Goal: Use online tool/utility: Utilize a website feature to perform a specific function

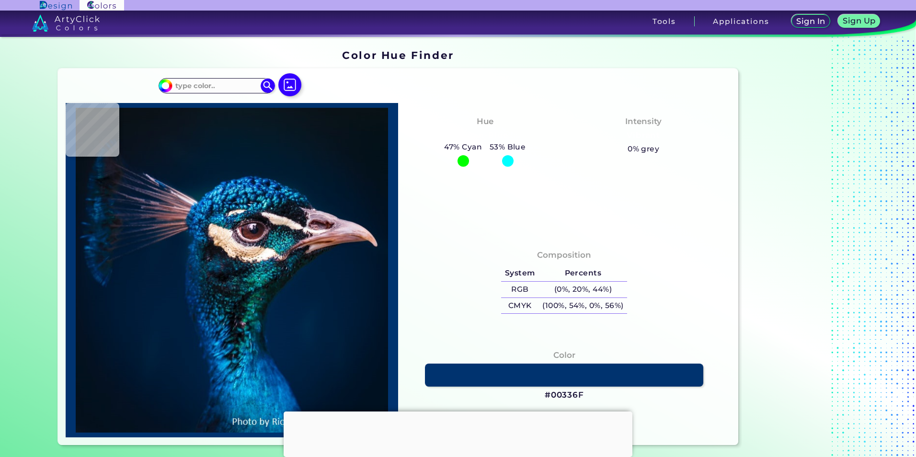
type input "#252a44"
type input "#252A44"
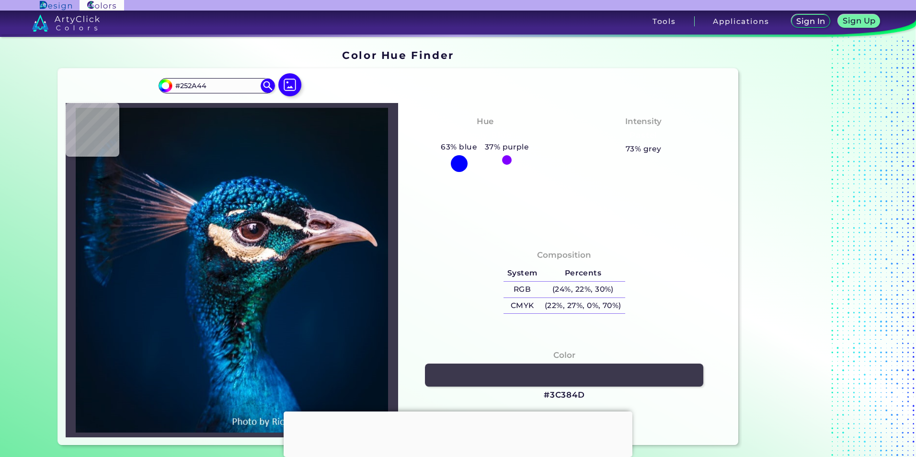
type input "#3c384d"
type input "#3C384D"
type input "#001d3b"
type input "#001D3B"
type input "#021d3b"
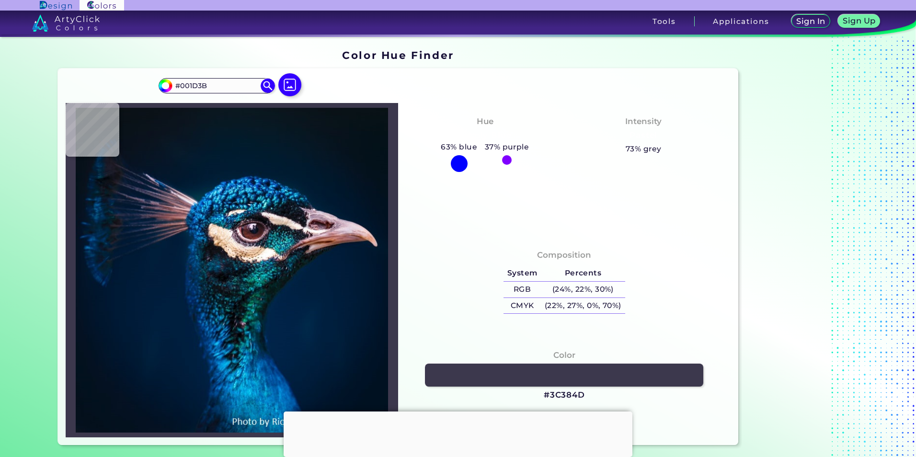
type input "#021D3B"
type input "#021d3a"
type input "#021D3A"
type input "#011c39"
type input "#011C39"
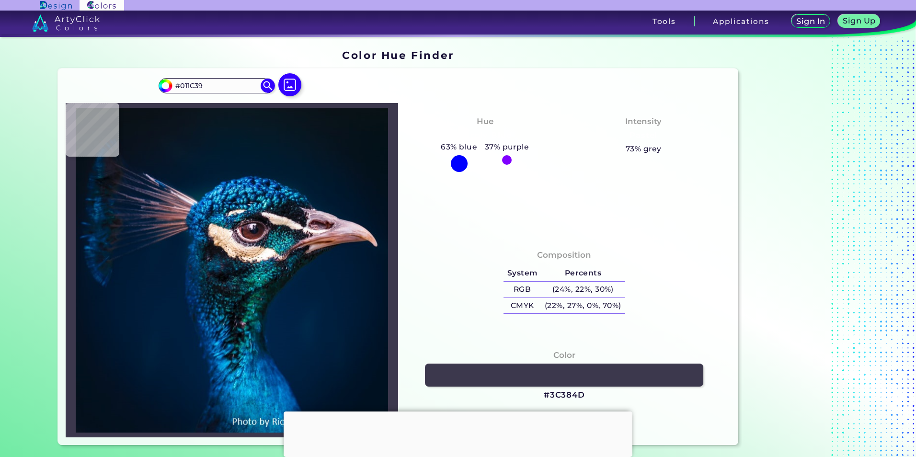
type input "#001b38"
type input "#001B38"
type input "#06213d"
type input "#06213D"
type input "#09213b"
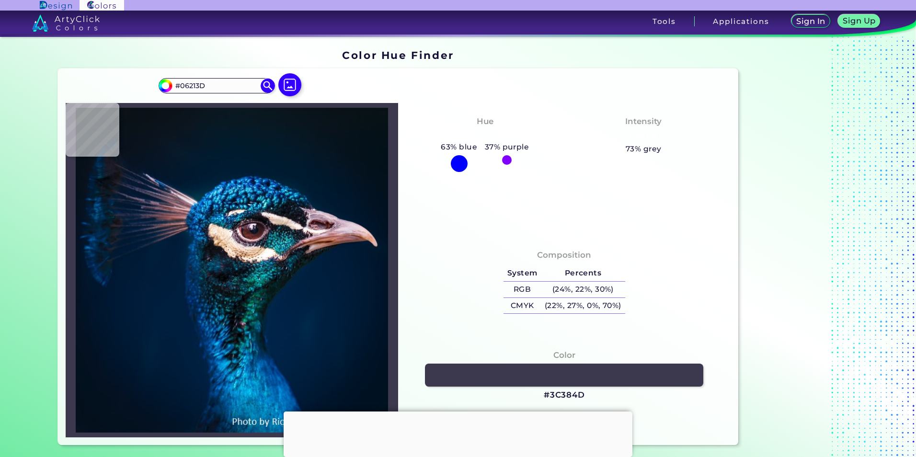
type input "#09213B"
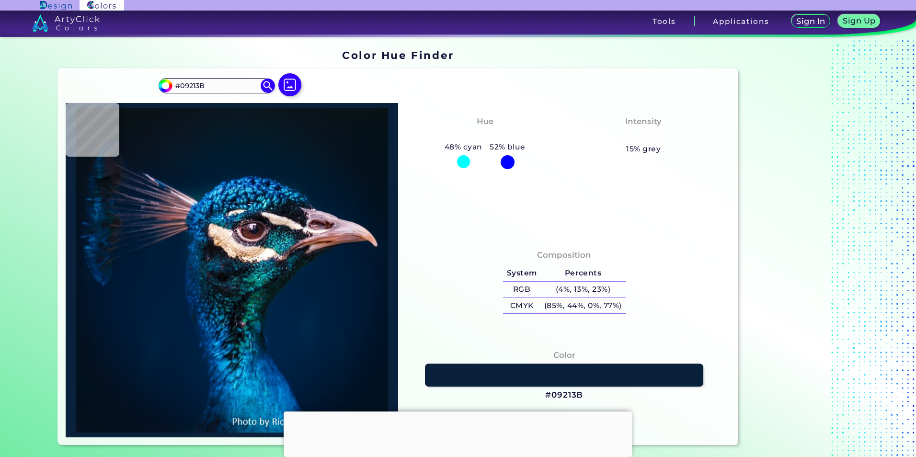
type input "#061a32"
type input "#061A32"
type input "#041931"
type input "#18232f"
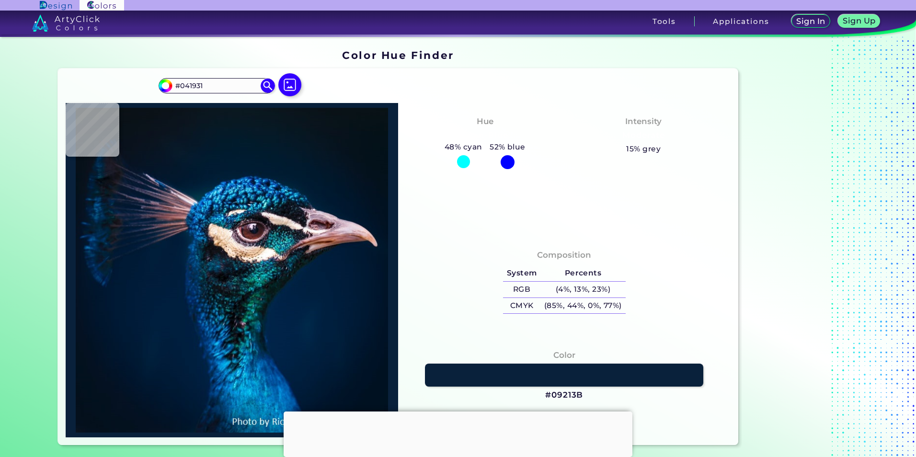
type input "#18232F"
type input "#101d26"
type input "#101D26"
type input "#071f2e"
type input "#071F2E"
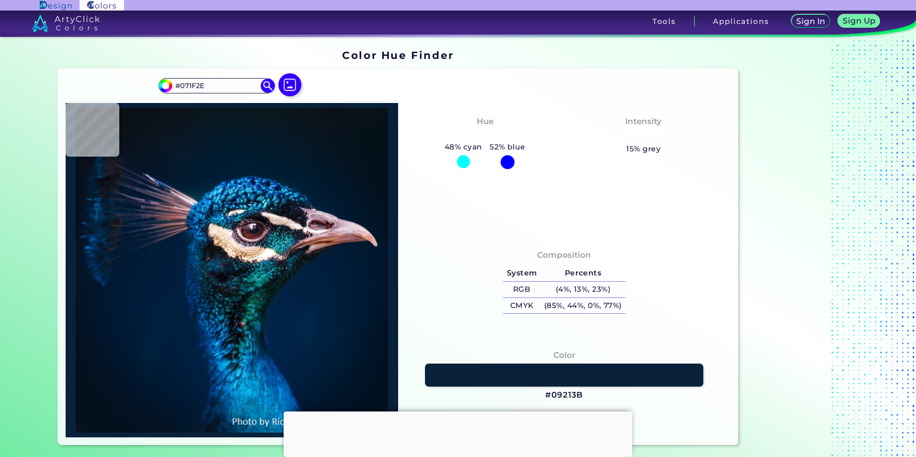
type input "#09111f"
type input "#09111F"
type input "#042c50"
type input "#042C50"
type input "#031928"
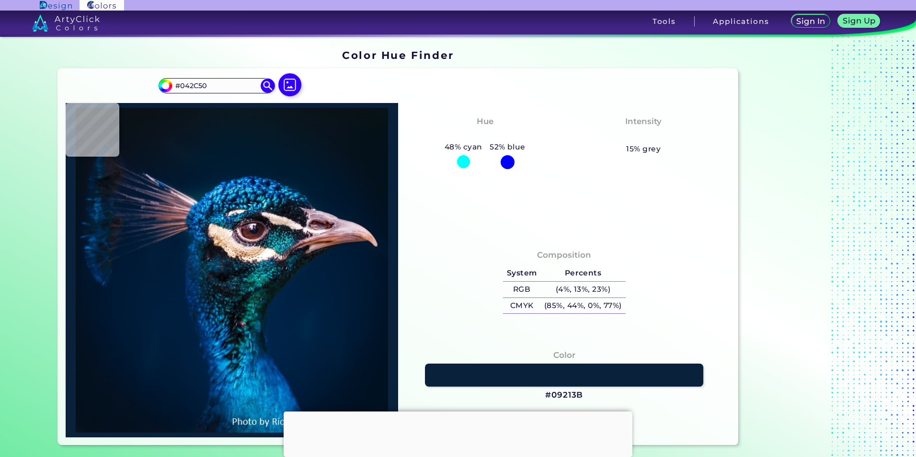
type input "#031928"
type input "#061322"
type input "#051120"
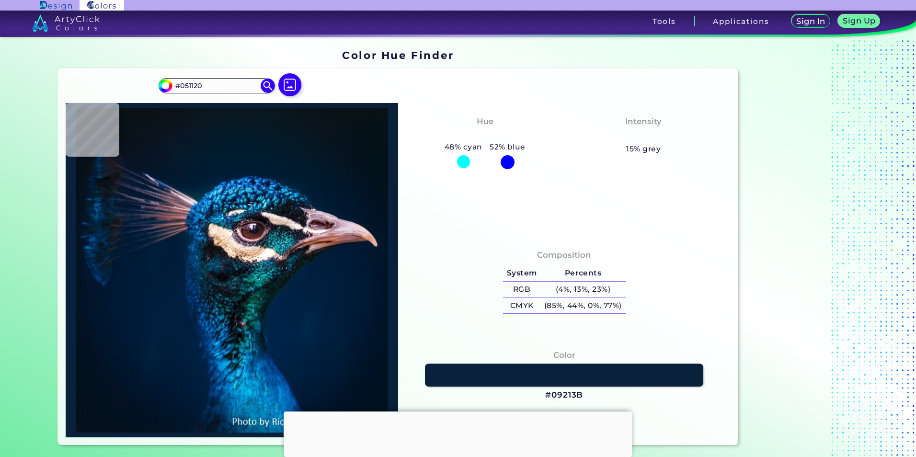
type input "#000000"
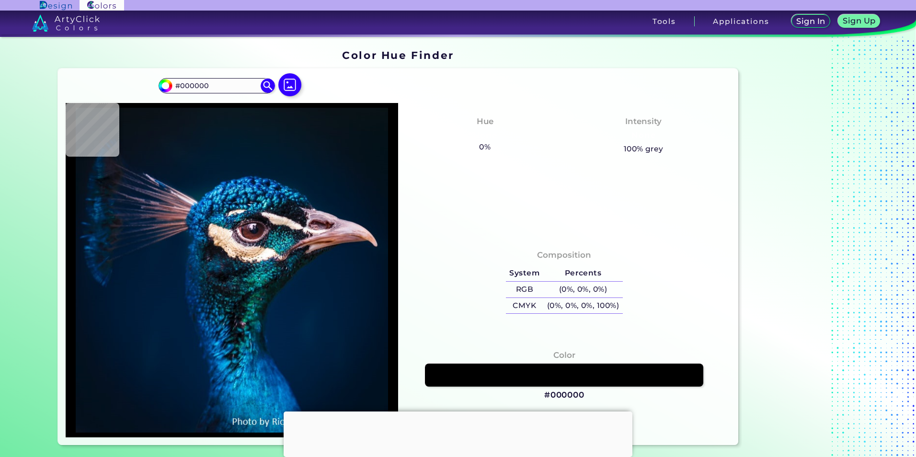
click at [47, 186] on section "Color Hue Finder Color Hue Finder #000000 #000000 Acadia ◉ Acid Green ◉ Aero Bl…" at bounding box center [458, 247] width 862 height 421
type input "#05111d"
type input "#05111D"
type input "#021a33"
type input "#021A33"
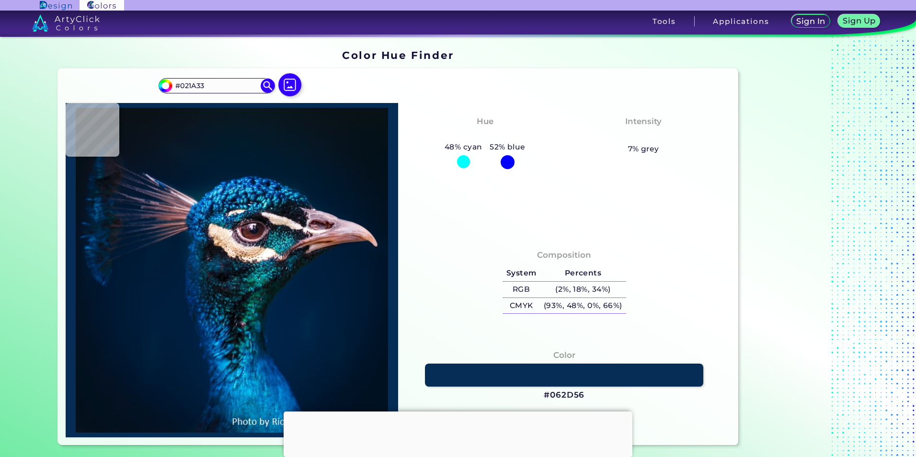
type input "#062d56"
type input "#062D56"
type input "#0c1b27"
type input "#0C1B27"
type input "#0d1e35"
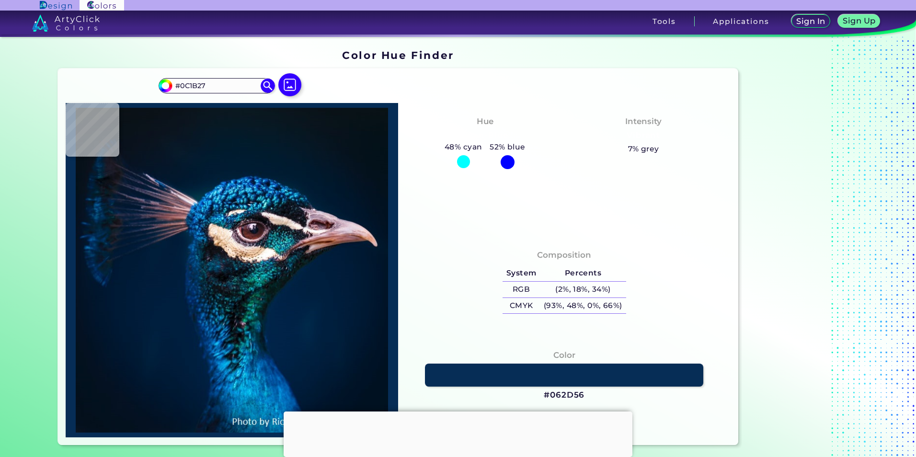
type input "#0D1E35"
type input "#182744"
type input "#001e3a"
type input "#001E3A"
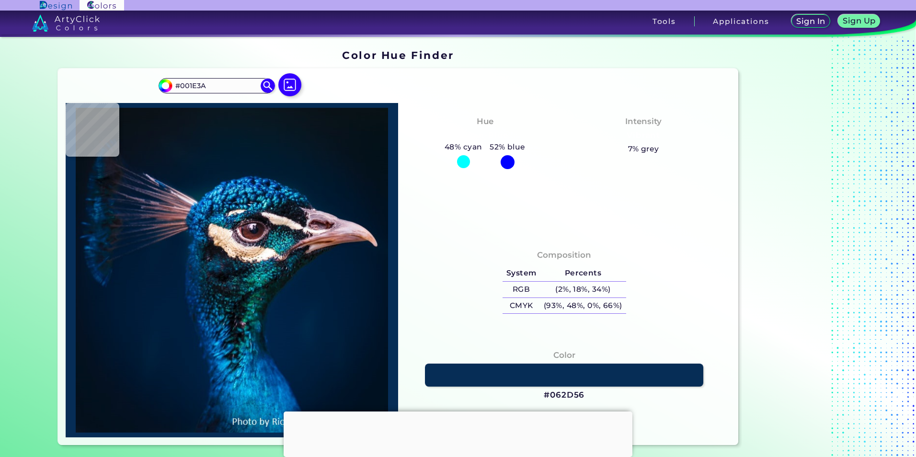
type input "#014169"
type input "#12141e"
type input "#12141E"
type input "#151c2c"
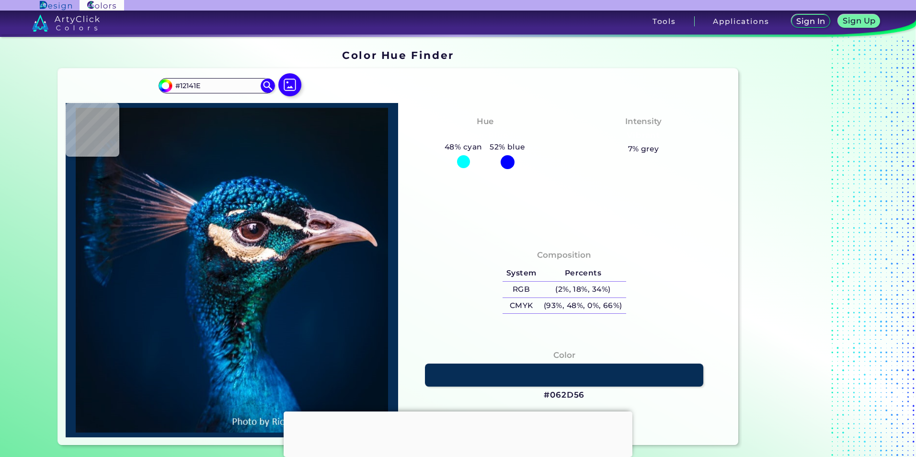
type input "#151C2C"
type input "#4e383a"
type input "#4E383A"
type input "#3d99af"
type input "#3D99AF"
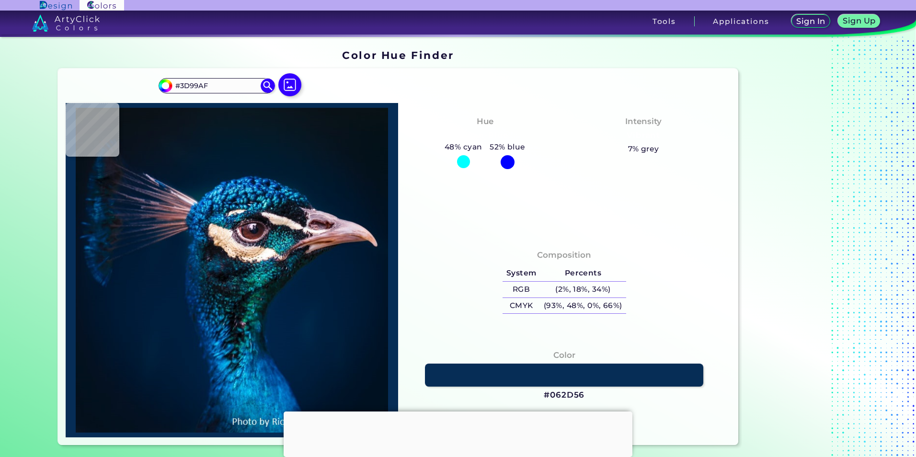
type input "#151722"
type input "#23333a"
type input "#23333A"
type input "#001f3e"
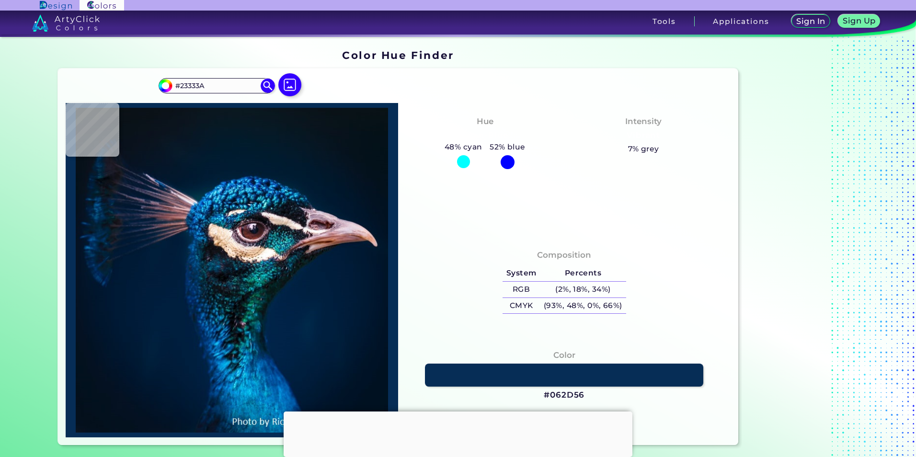
type input "#001F3E"
type input "#001d3b"
type input "#001D3B"
type input "#001b38"
type input "#001B38"
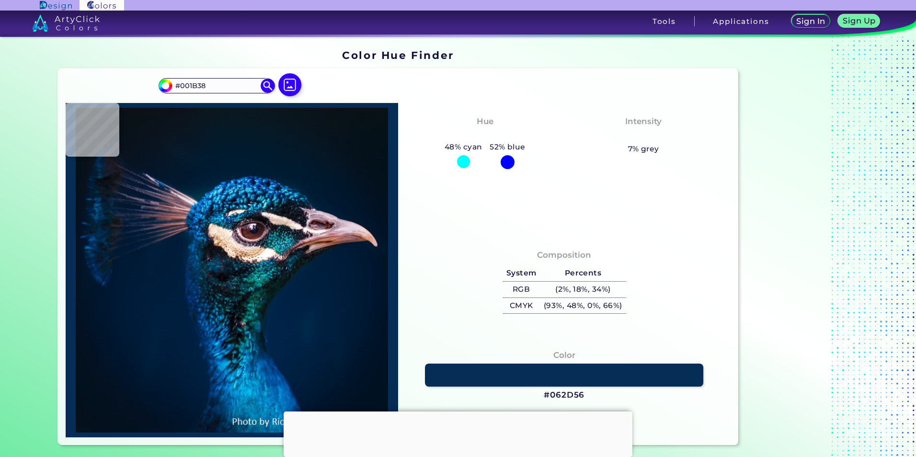
type input "#001832"
type input "#01172f"
type input "#01172F"
type input "#001429"
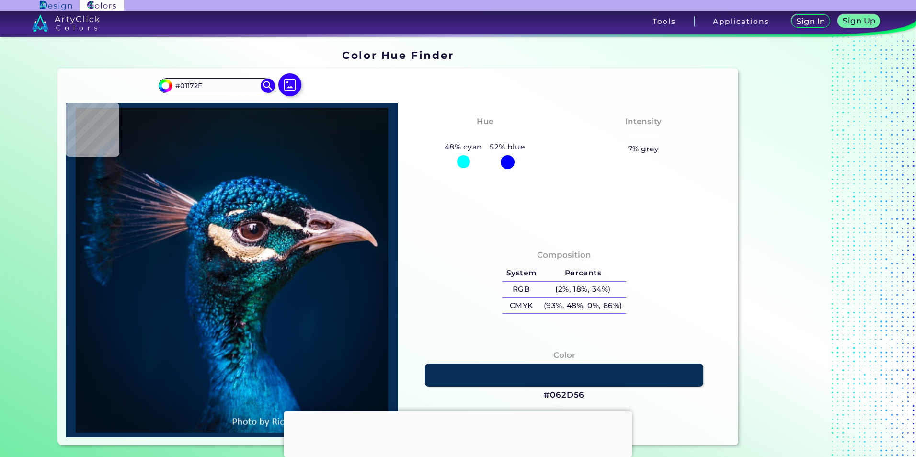
type input "#001429"
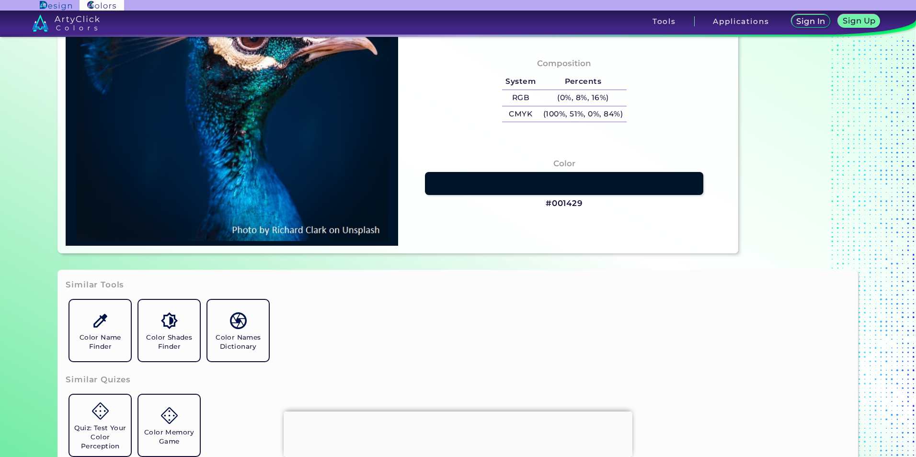
scroll to position [383, 0]
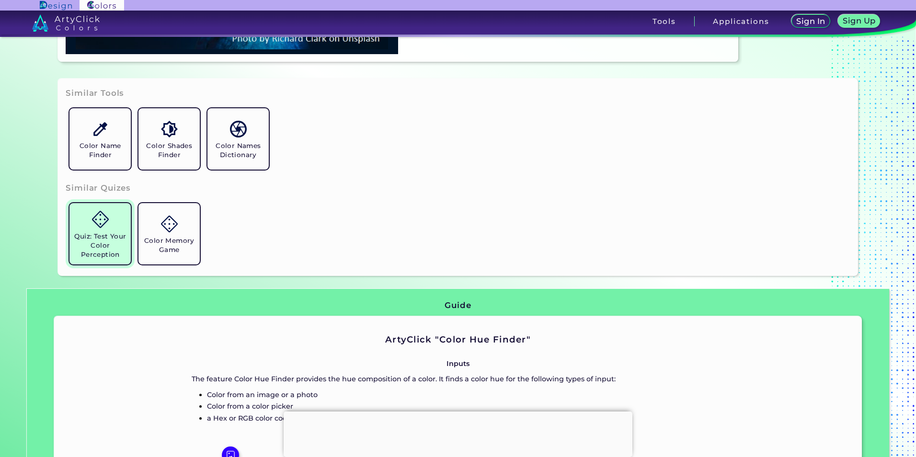
click at [94, 232] on h5 "Quiz: Test Your Color Perception" at bounding box center [100, 245] width 54 height 27
